Goal: Navigation & Orientation: Find specific page/section

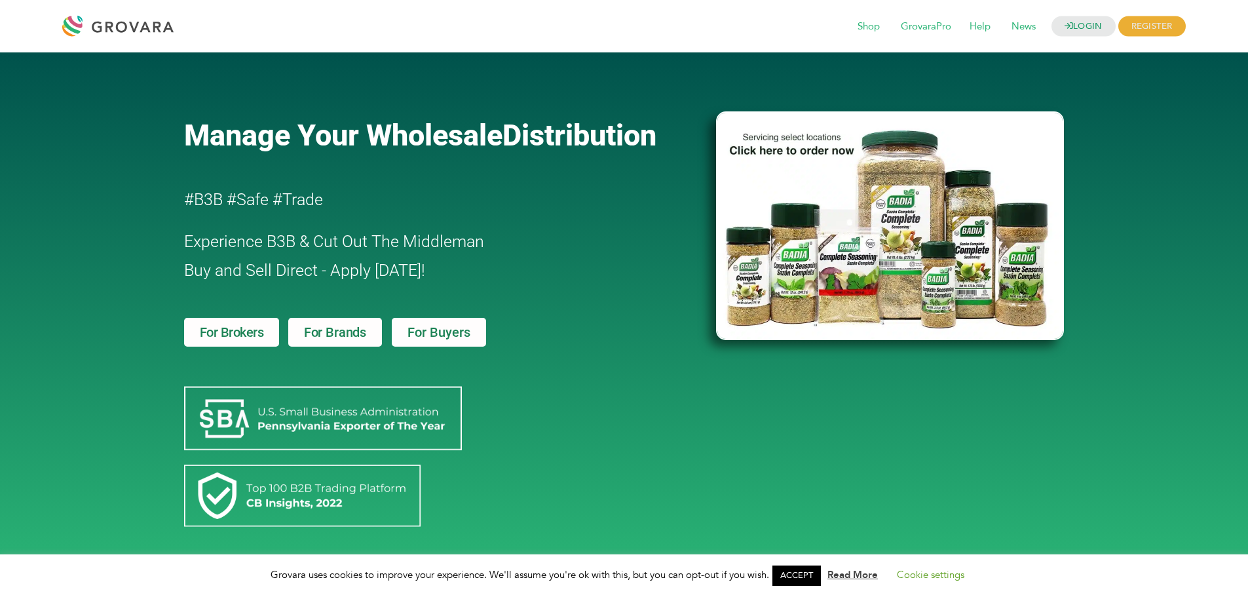
click at [418, 102] on div at bounding box center [443, 84] width 519 height 39
click at [862, 25] on span "Shop" at bounding box center [868, 26] width 41 height 25
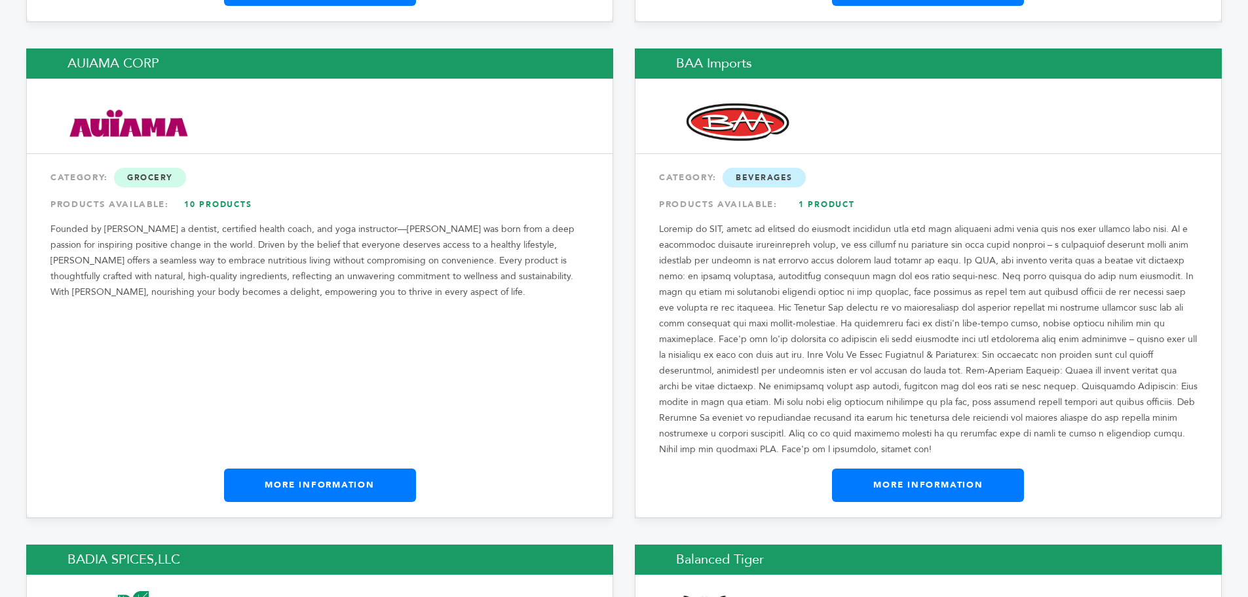
scroll to position [2161, 0]
